Goal: Information Seeking & Learning: Understand process/instructions

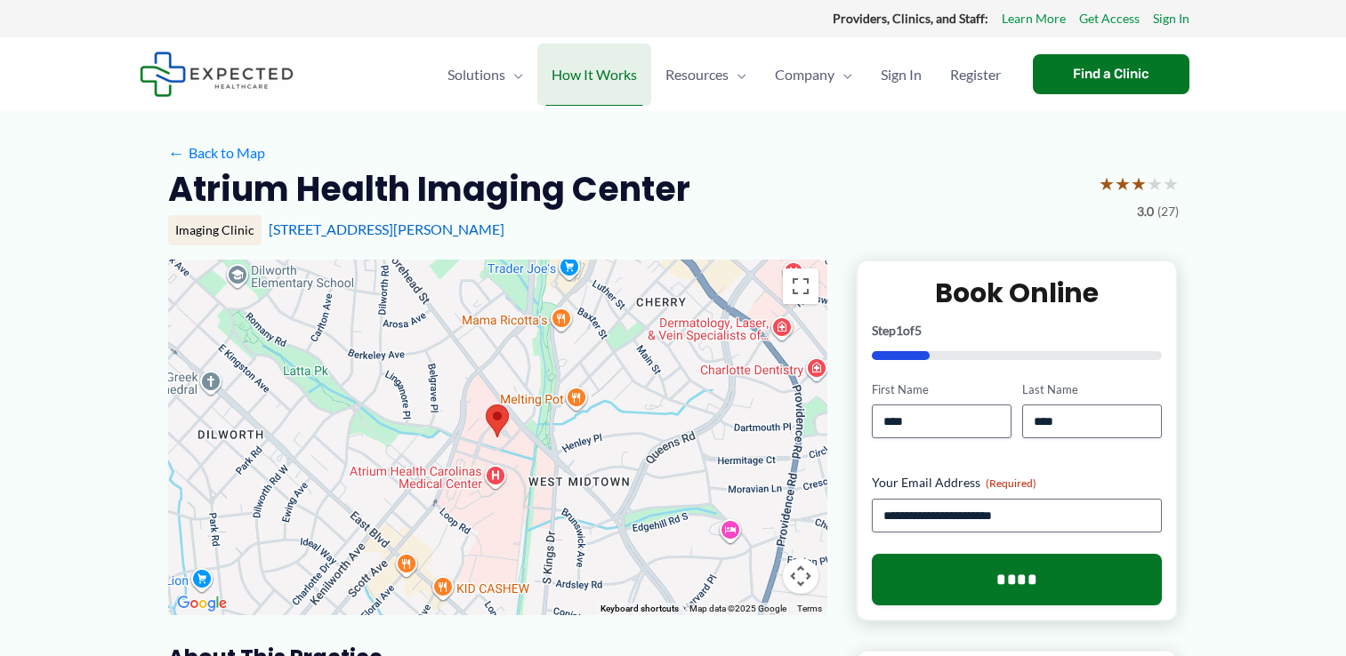
click at [607, 71] on span "How It Works" at bounding box center [593, 75] width 85 height 62
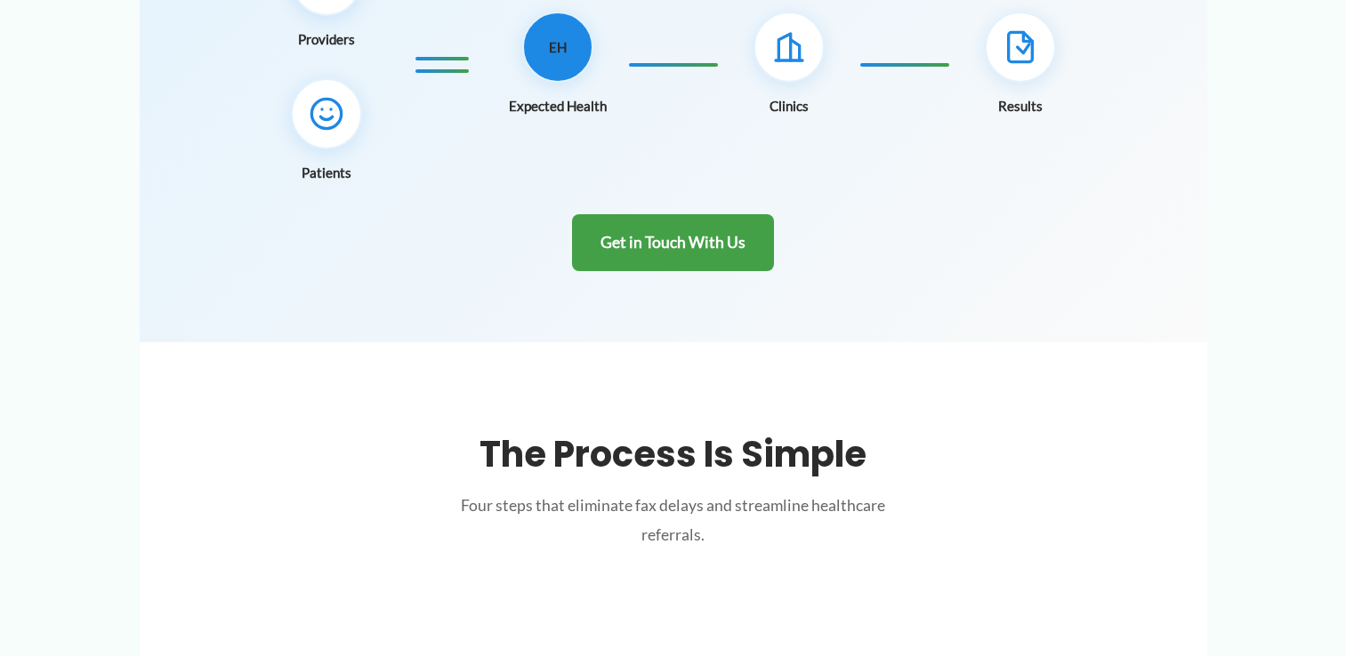
scroll to position [374, 0]
